Goal: Subscribe to service/newsletter

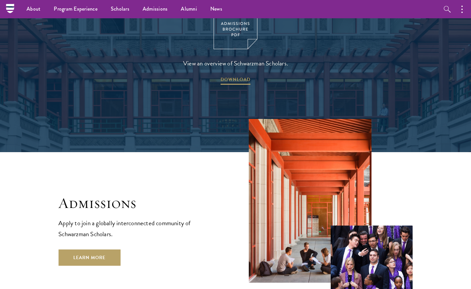
scroll to position [888, 0]
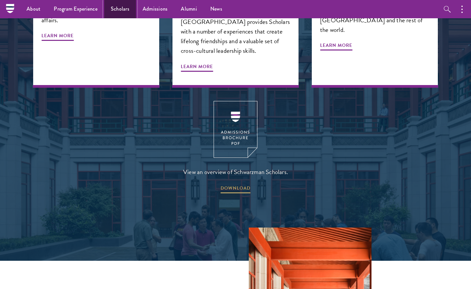
click at [119, 7] on link "Scholars" at bounding box center [120, 9] width 32 height 18
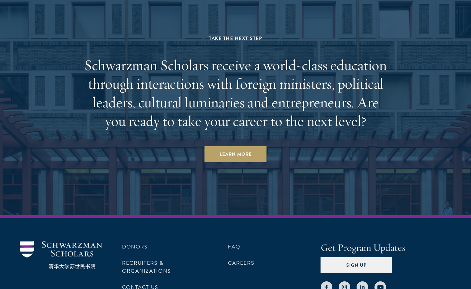
scroll to position [2035, 0]
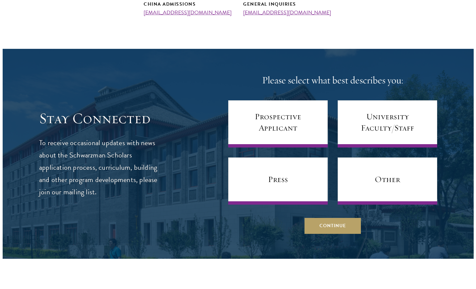
scroll to position [332, 0]
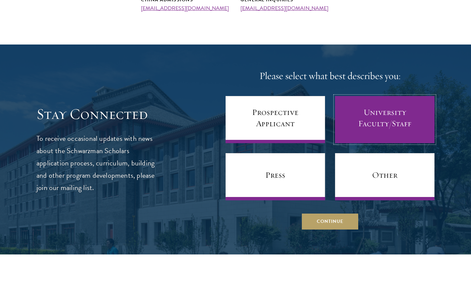
click at [385, 120] on link "University Faculty/Staff" at bounding box center [385, 119] width 100 height 47
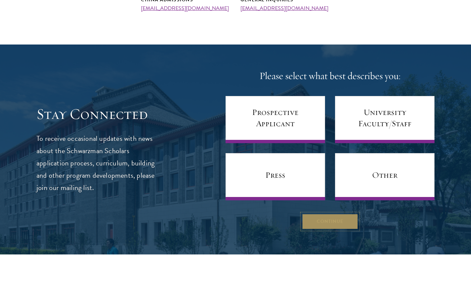
click at [334, 225] on button "Continue" at bounding box center [330, 221] width 56 height 16
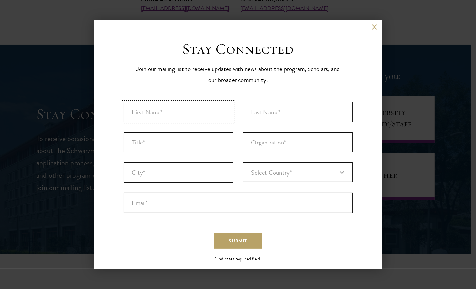
click at [206, 114] on input "First Name* *" at bounding box center [178, 112] width 109 height 20
type input "Margaret"
type input "Ng"
type input "D"
type input "Professor"
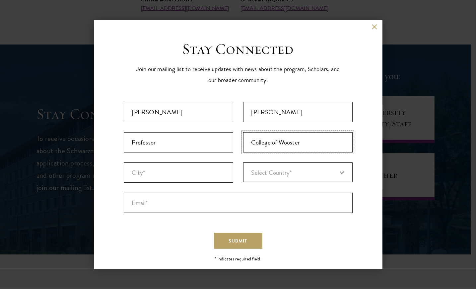
type input "College of Wooster"
type input "Wooster"
click at [329, 172] on link "Select Country*" at bounding box center [297, 172] width 109 height 20
click at [340, 170] on link "Select Country*" at bounding box center [297, 172] width 109 height 20
click at [288, 172] on span "Select Country*" at bounding box center [271, 172] width 40 height 10
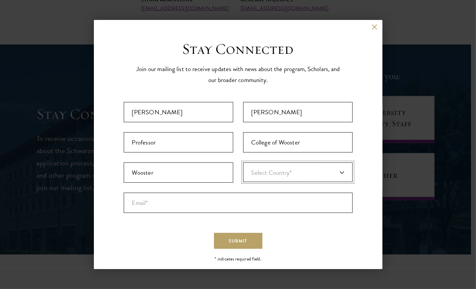
click at [265, 171] on span "Select Country*" at bounding box center [271, 172] width 40 height 10
type input "U"
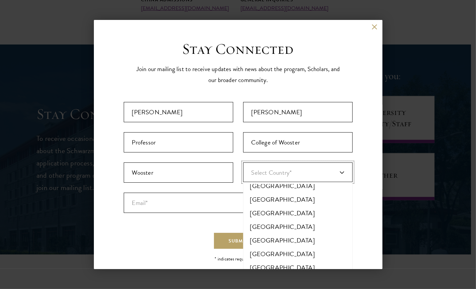
scroll to position [3147, 0]
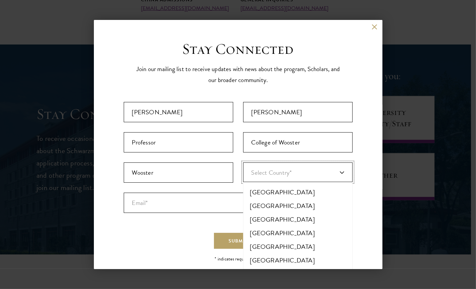
click at [304, 280] on li "[GEOGRAPHIC_DATA]" at bounding box center [297, 287] width 105 height 14
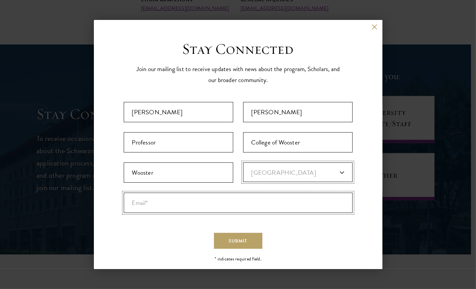
click at [214, 199] on input "Email* *" at bounding box center [238, 202] width 229 height 20
type input "mng@wooster.edu"
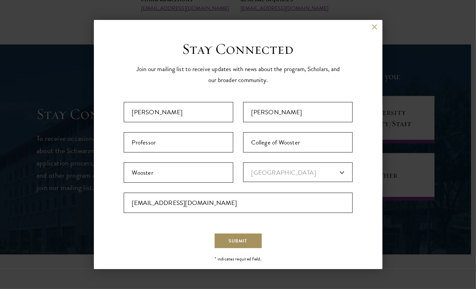
click at [240, 237] on span "Submit" at bounding box center [238, 240] width 19 height 7
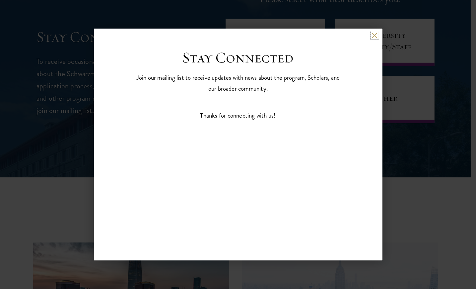
click at [375, 33] on button at bounding box center [375, 36] width 6 height 6
